Goal: Information Seeking & Learning: Learn about a topic

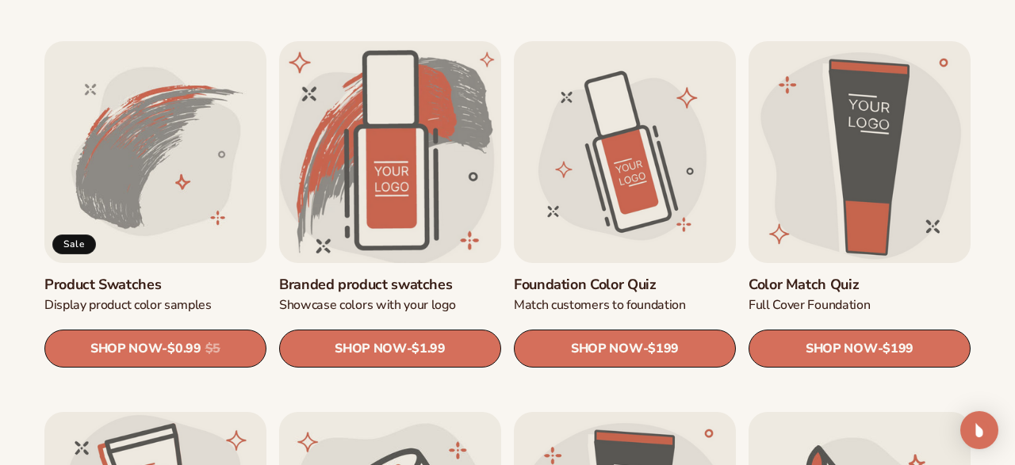
scroll to position [907, 0]
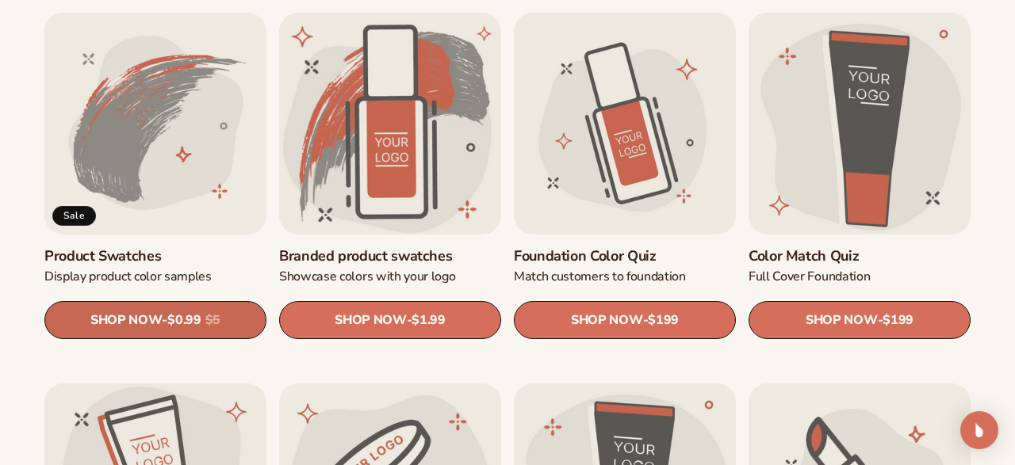
click at [196, 320] on span "$0.99" at bounding box center [183, 320] width 33 height 15
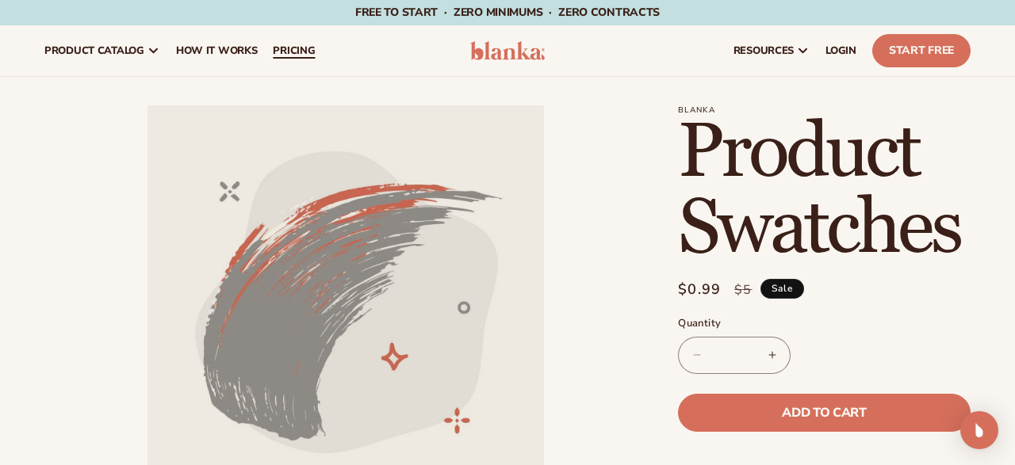
click at [301, 52] on span "pricing" at bounding box center [294, 50] width 42 height 13
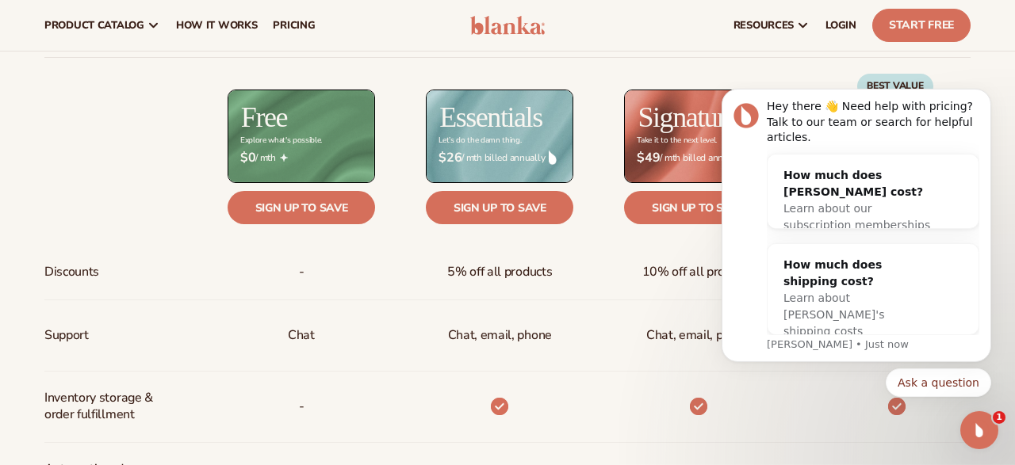
scroll to position [577, 0]
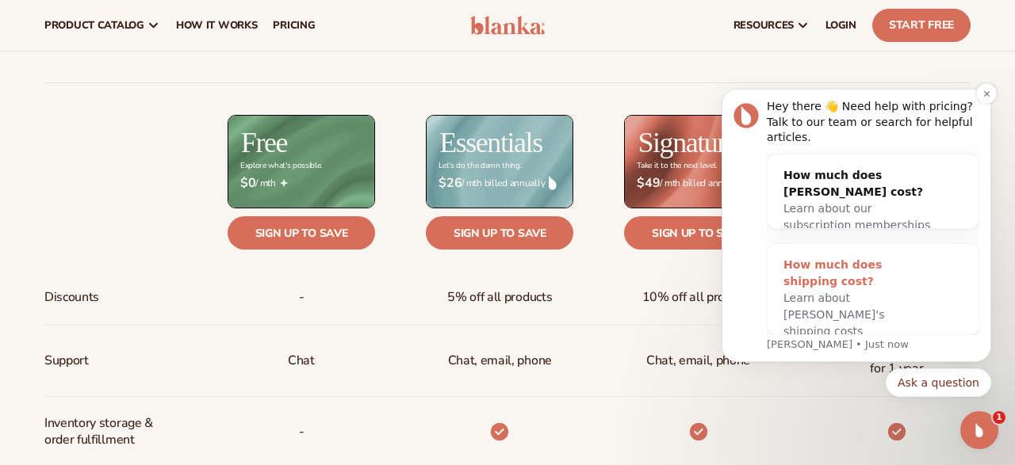
click at [805, 274] on div "How much does shipping cost?" at bounding box center [856, 273] width 147 height 33
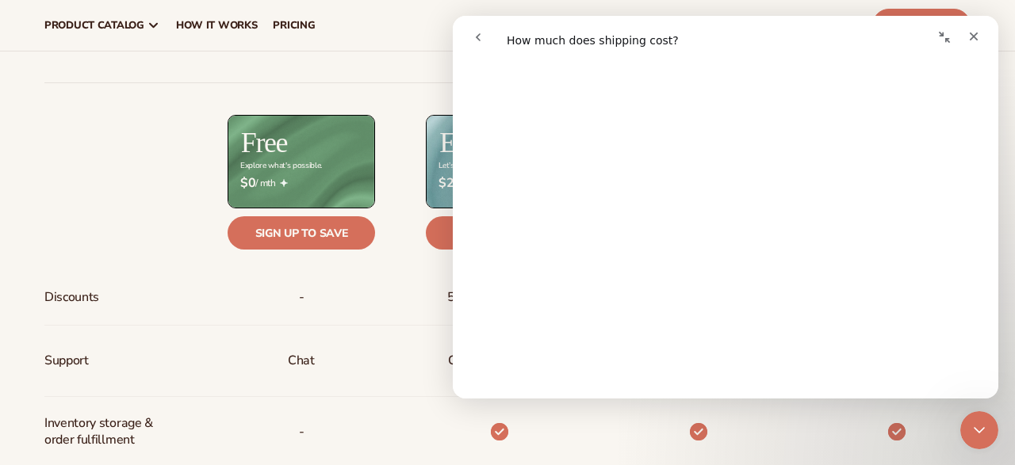
scroll to position [406, 0]
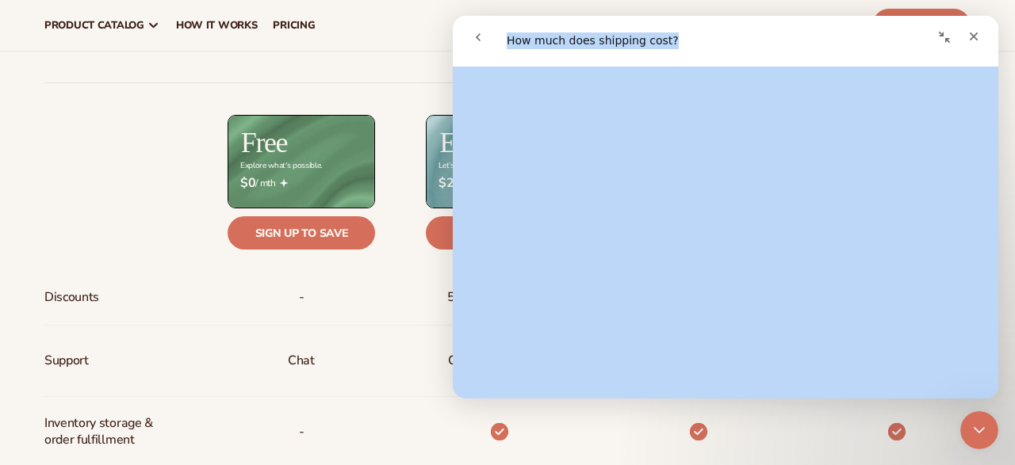
drag, startPoint x: 829, startPoint y: 45, endPoint x: 770, endPoint y: 29, distance: 61.0
click at [825, 108] on div "How much does shipping cost? How much does shipping cost? Did this answer your …" at bounding box center [726, 207] width 546 height 383
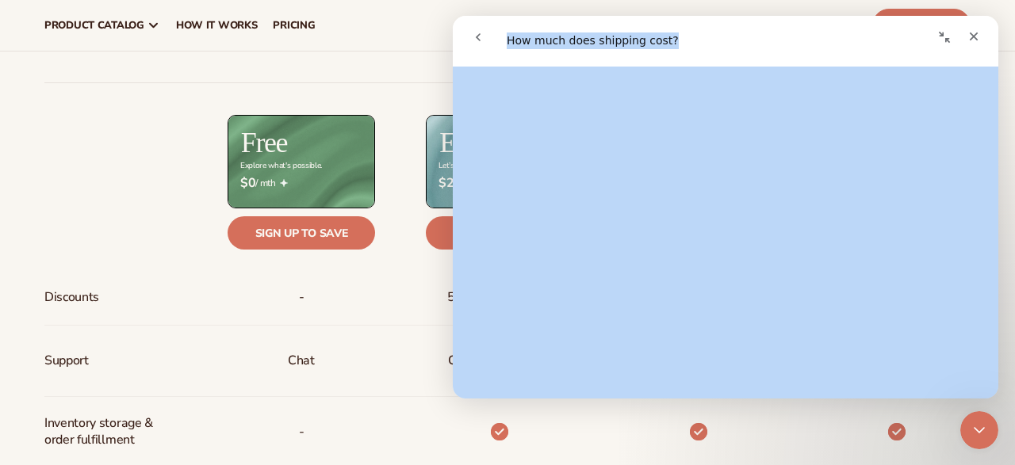
click at [947, 40] on icon "Collapse window" at bounding box center [944, 37] width 11 height 11
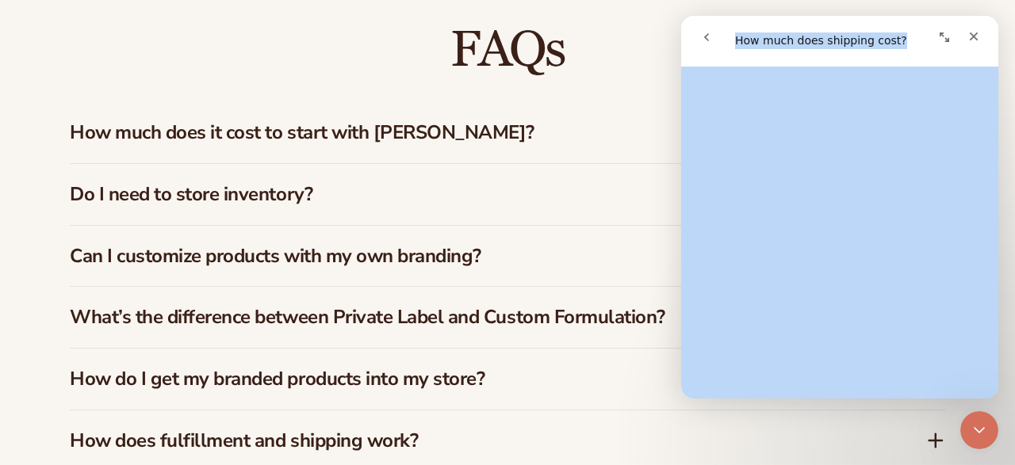
scroll to position [2309, 0]
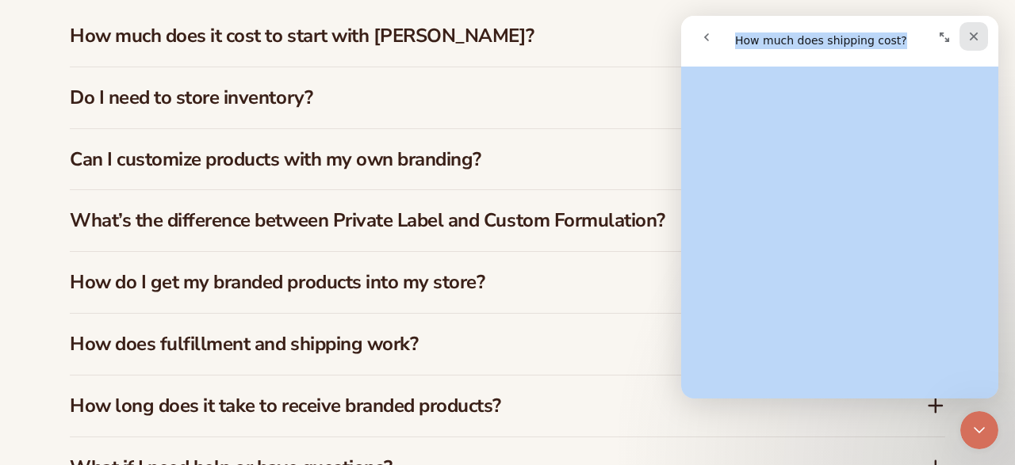
click at [974, 37] on icon "Close" at bounding box center [974, 37] width 9 height 9
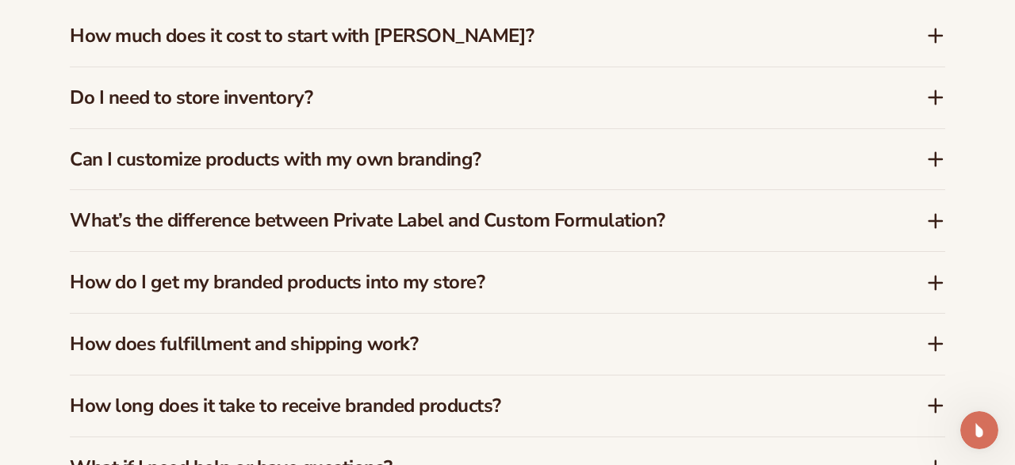
scroll to position [0, 0]
click at [933, 95] on icon at bounding box center [935, 97] width 19 height 19
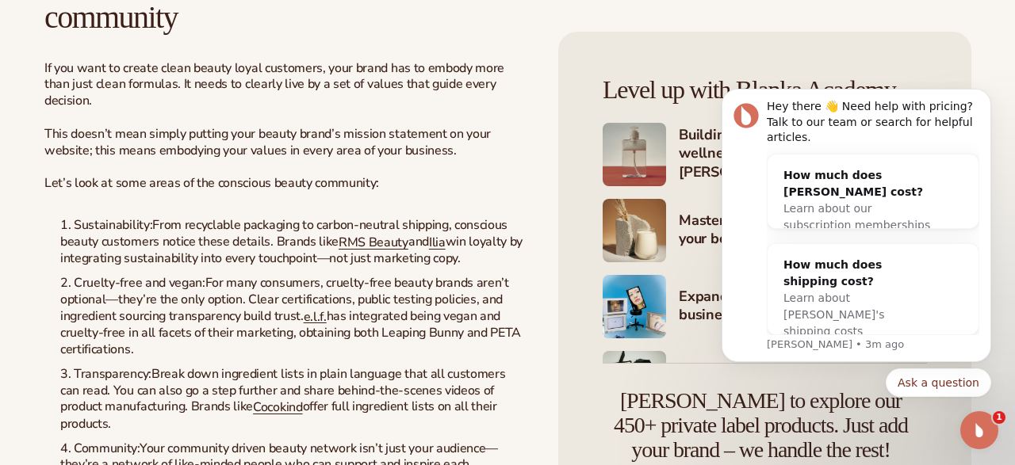
scroll to position [1814, 0]
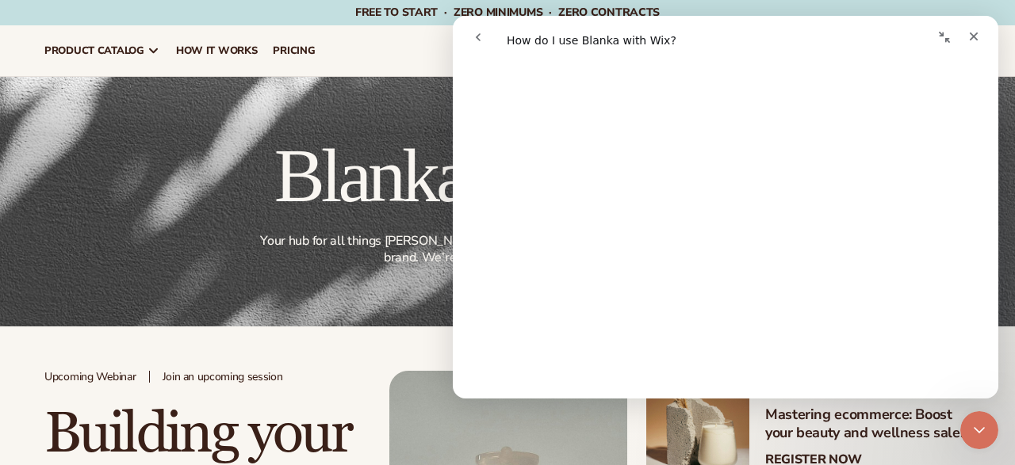
scroll to position [304, 0]
